Goal: Register for event/course

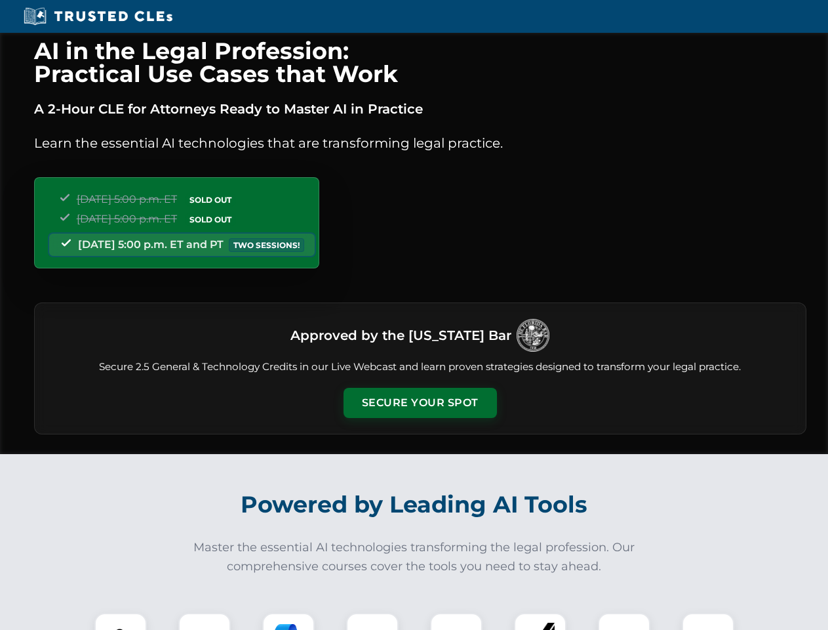
click at [420, 403] on button "Secure Your Spot" at bounding box center [420, 403] width 153 height 30
click at [121, 621] on img at bounding box center [121, 639] width 38 height 38
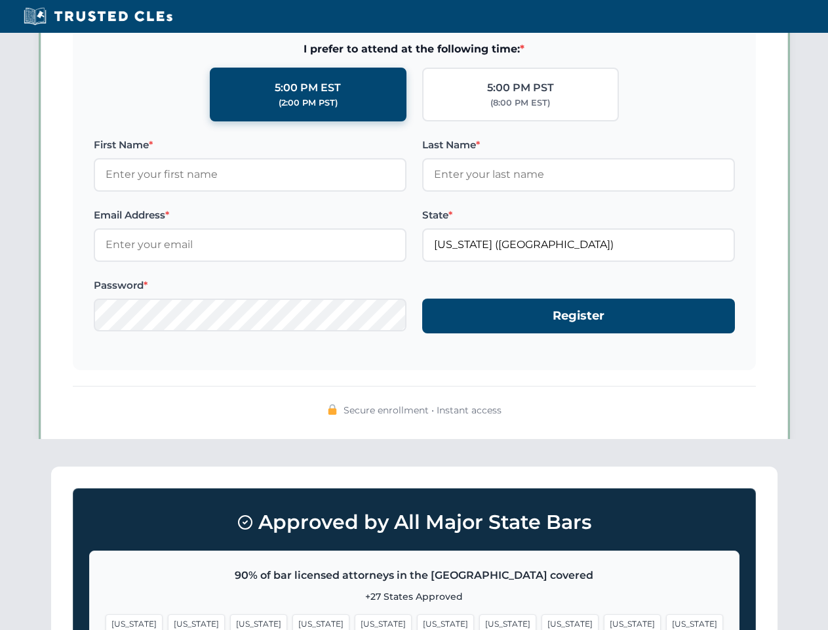
click at [479, 621] on span "[US_STATE]" at bounding box center [507, 623] width 57 height 19
click at [604, 621] on span "[US_STATE]" at bounding box center [632, 623] width 57 height 19
